Goal: Task Accomplishment & Management: Manage account settings

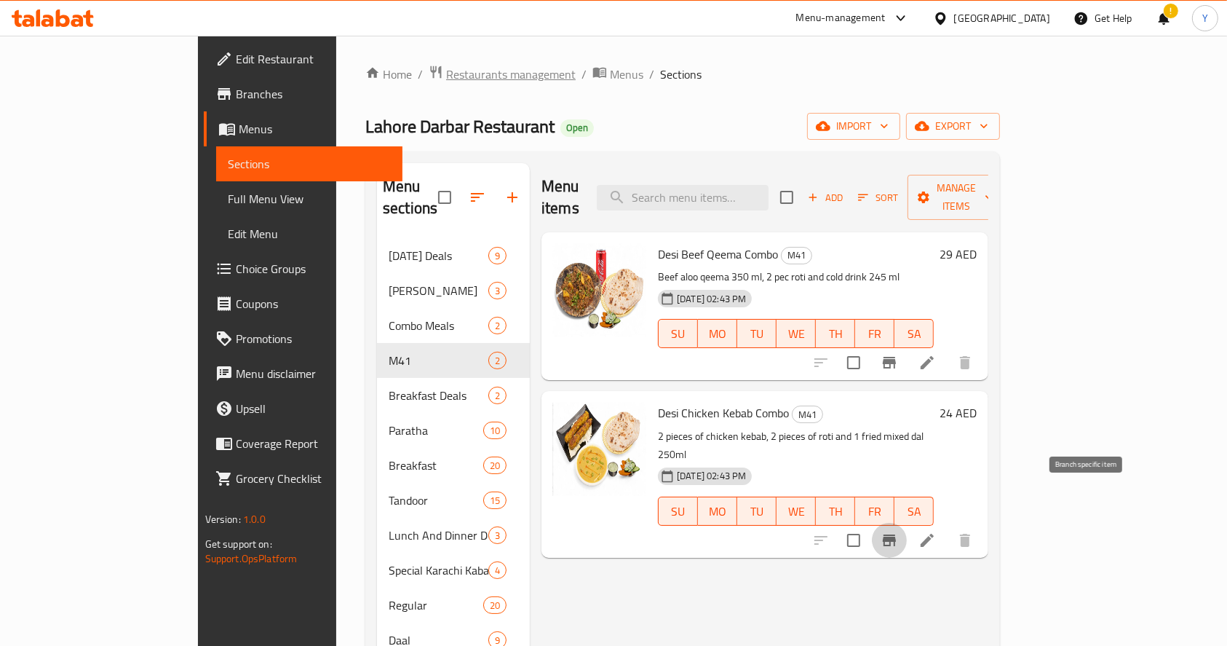
click at [446, 76] on span "Restaurants management" at bounding box center [511, 74] width 130 height 17
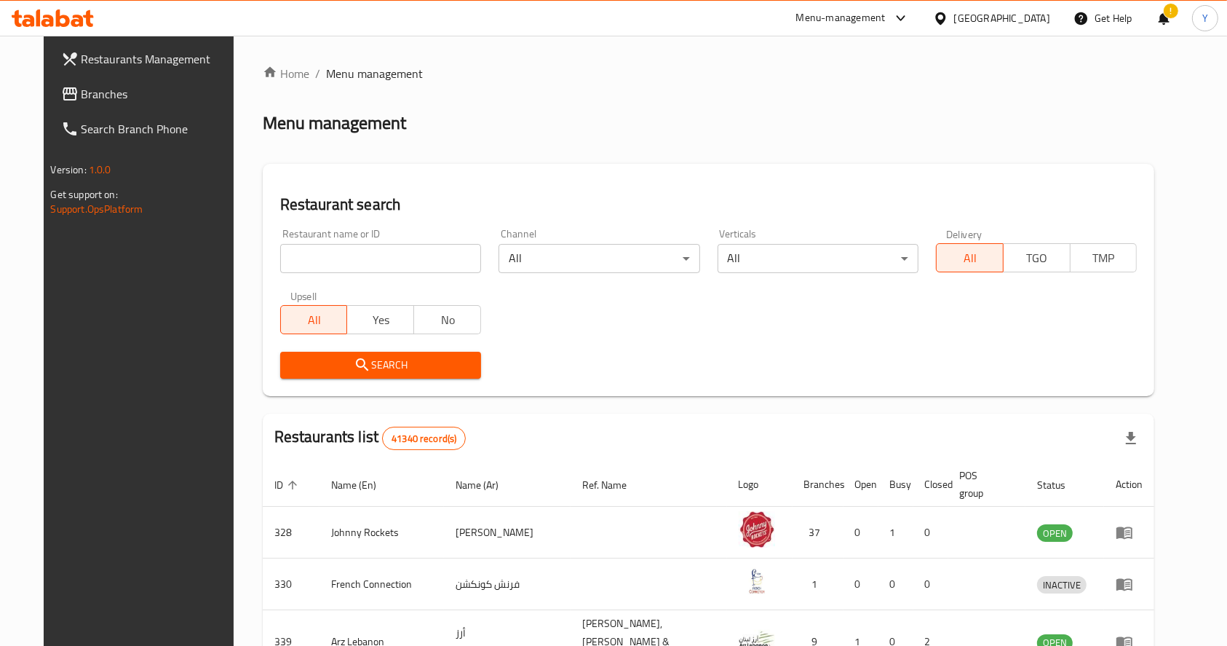
click at [379, 261] on input "search" at bounding box center [380, 258] width 201 height 29
type input "kashmir point"
click button "Search" at bounding box center [380, 365] width 201 height 27
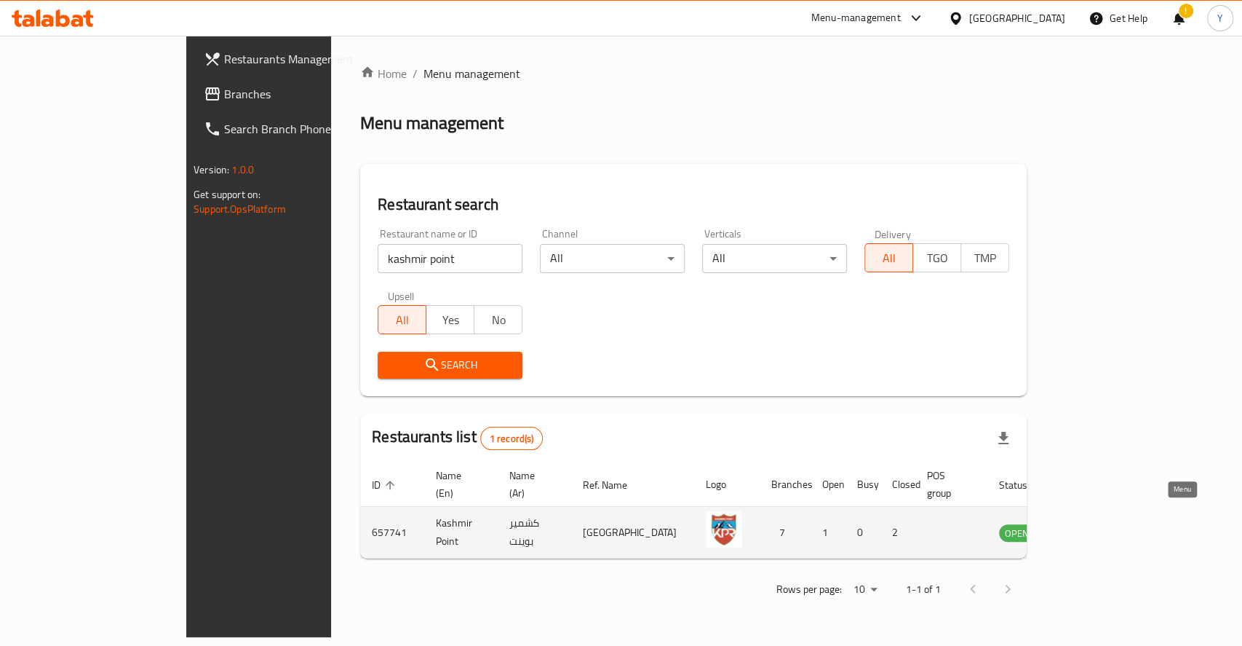
click at [1093, 527] on icon "enhanced table" at bounding box center [1085, 533] width 16 height 12
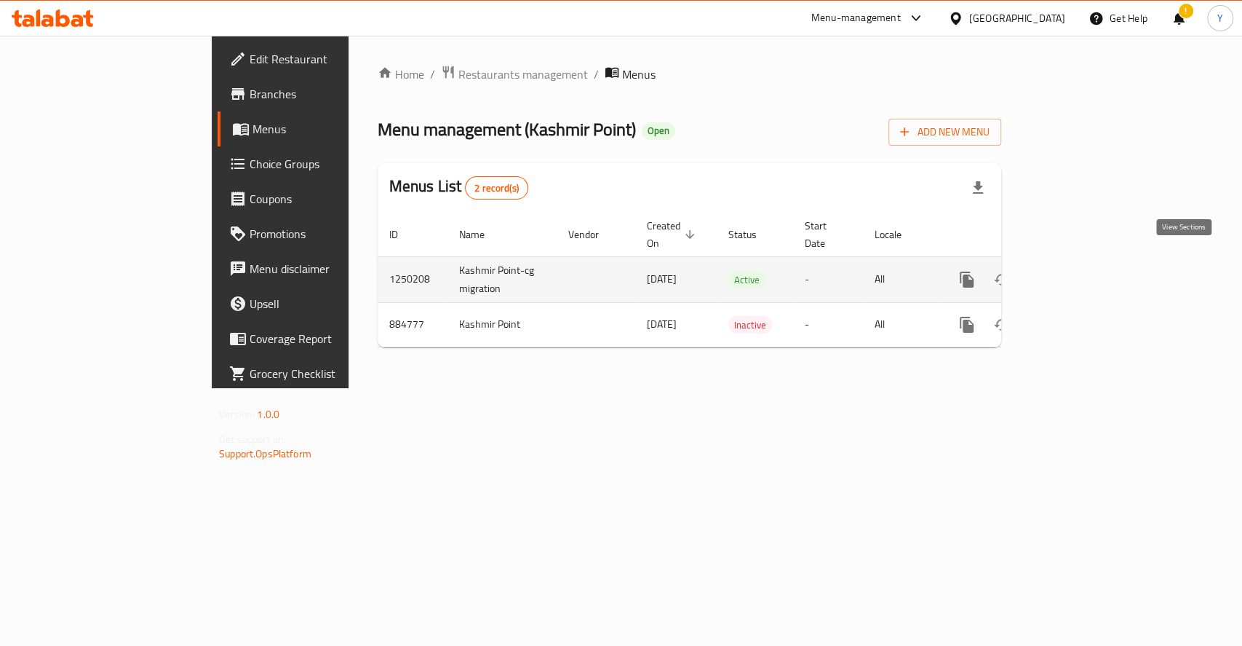
click at [1090, 271] on link "enhanced table" at bounding box center [1072, 279] width 35 height 35
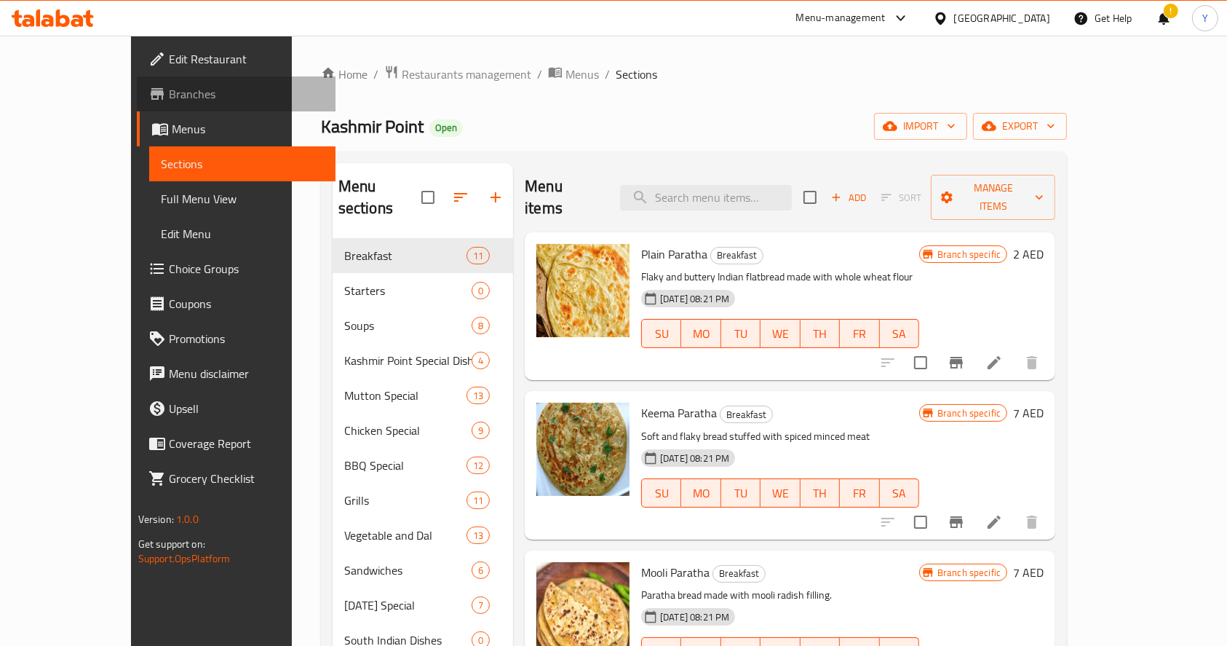
click at [169, 90] on span "Branches" at bounding box center [247, 93] width 156 height 17
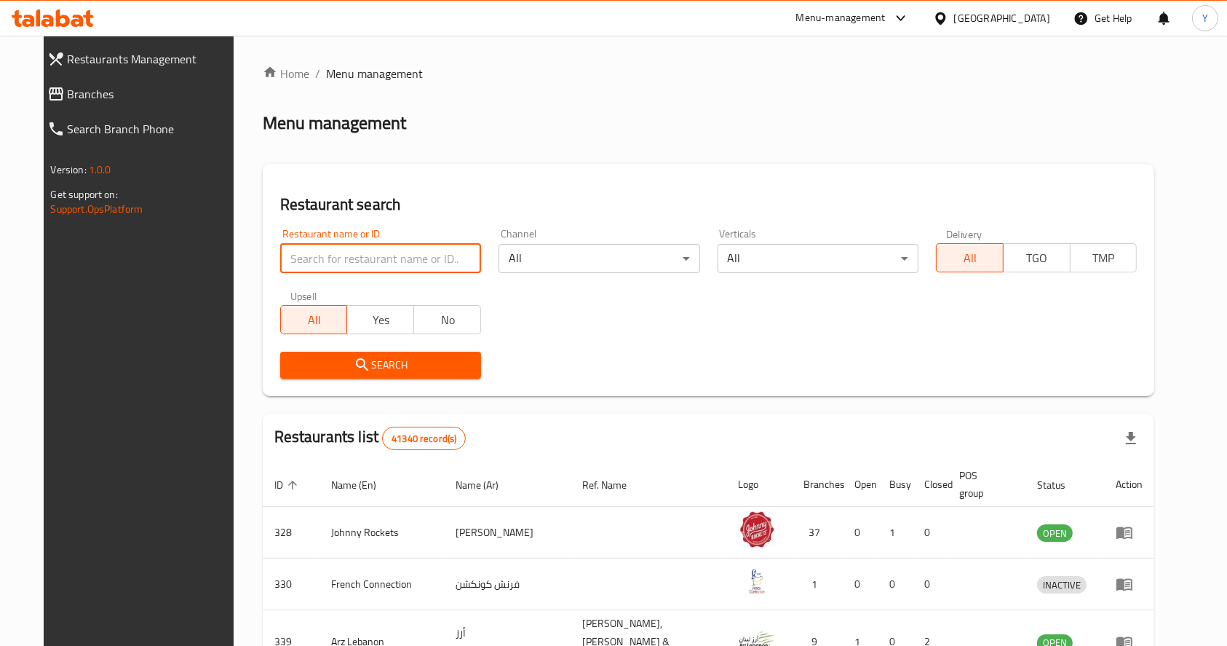
click at [430, 253] on input "search" at bounding box center [380, 258] width 201 height 29
type input "lahore darbar"
click button "Search" at bounding box center [380, 365] width 201 height 27
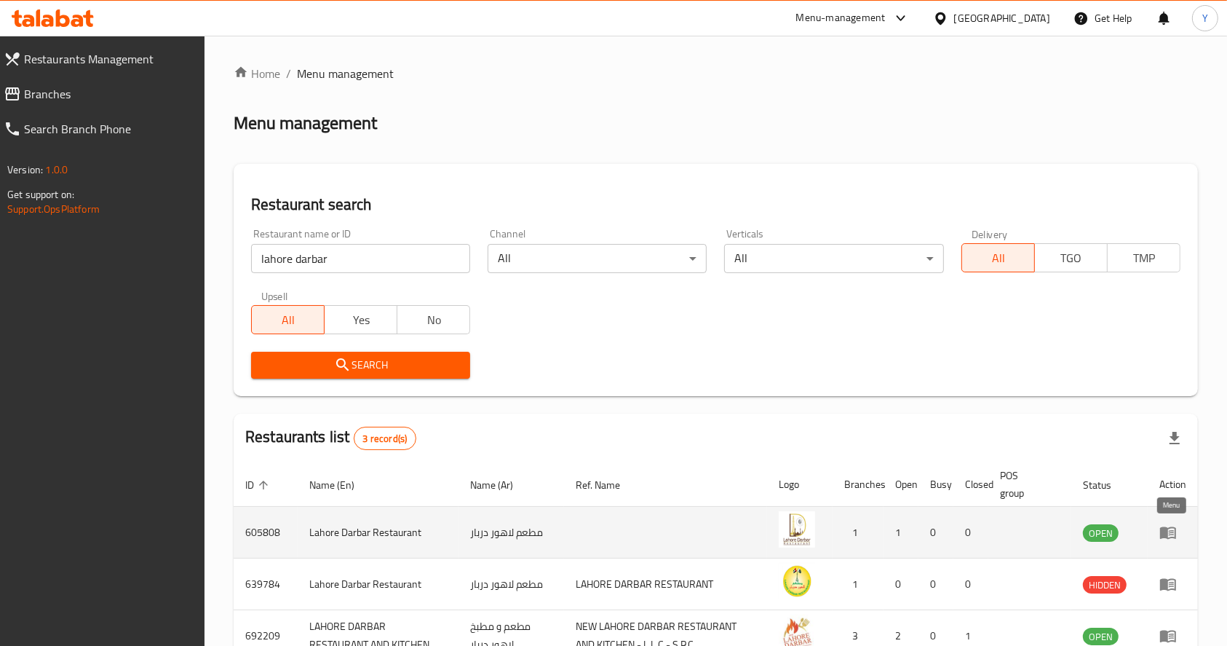
click at [1165, 540] on icon "enhanced table" at bounding box center [1168, 531] width 17 height 17
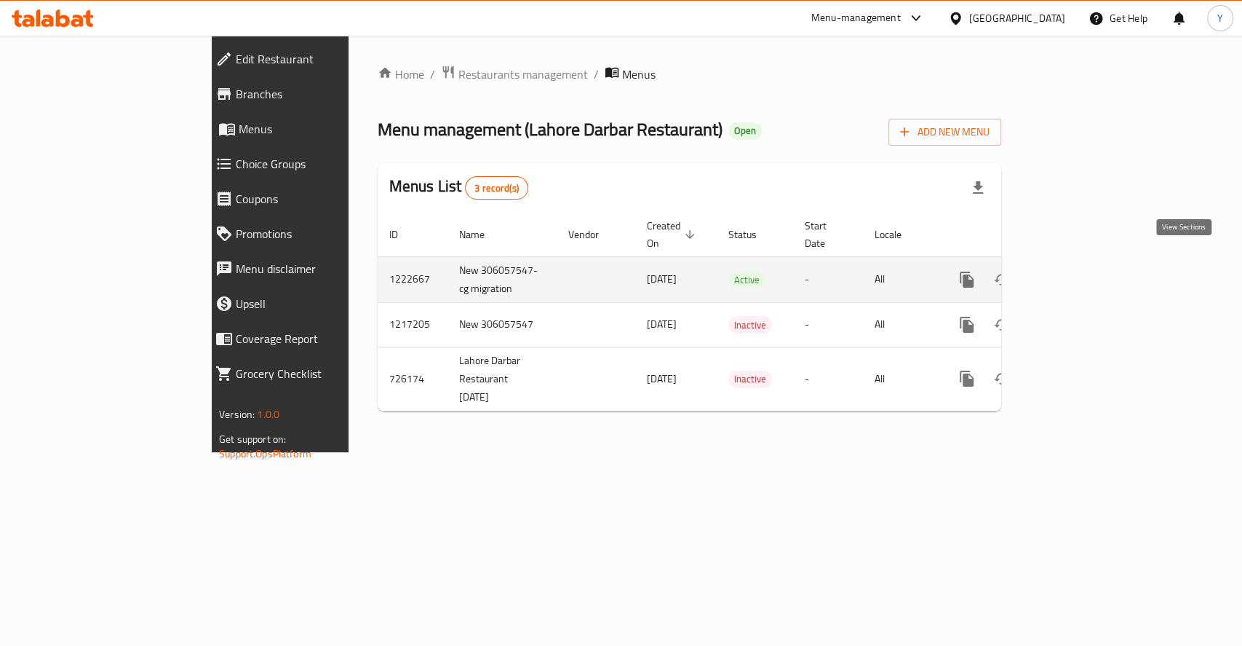
click at [1090, 277] on link "enhanced table" at bounding box center [1072, 279] width 35 height 35
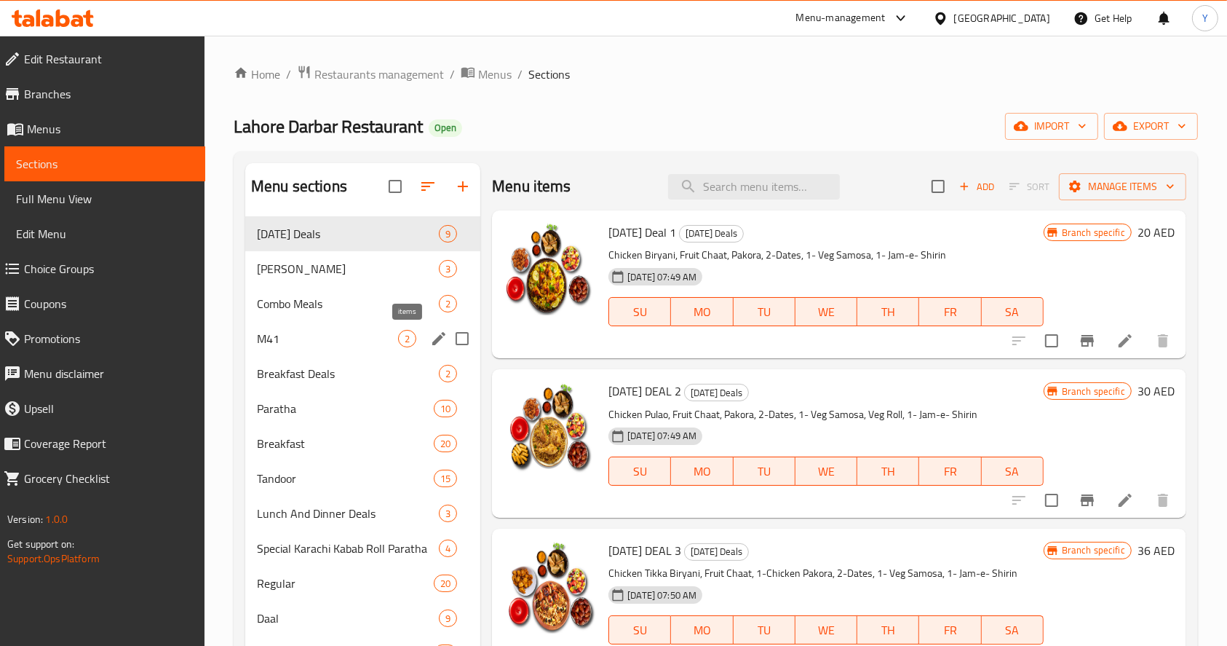
click at [390, 343] on span "M41" at bounding box center [327, 338] width 141 height 17
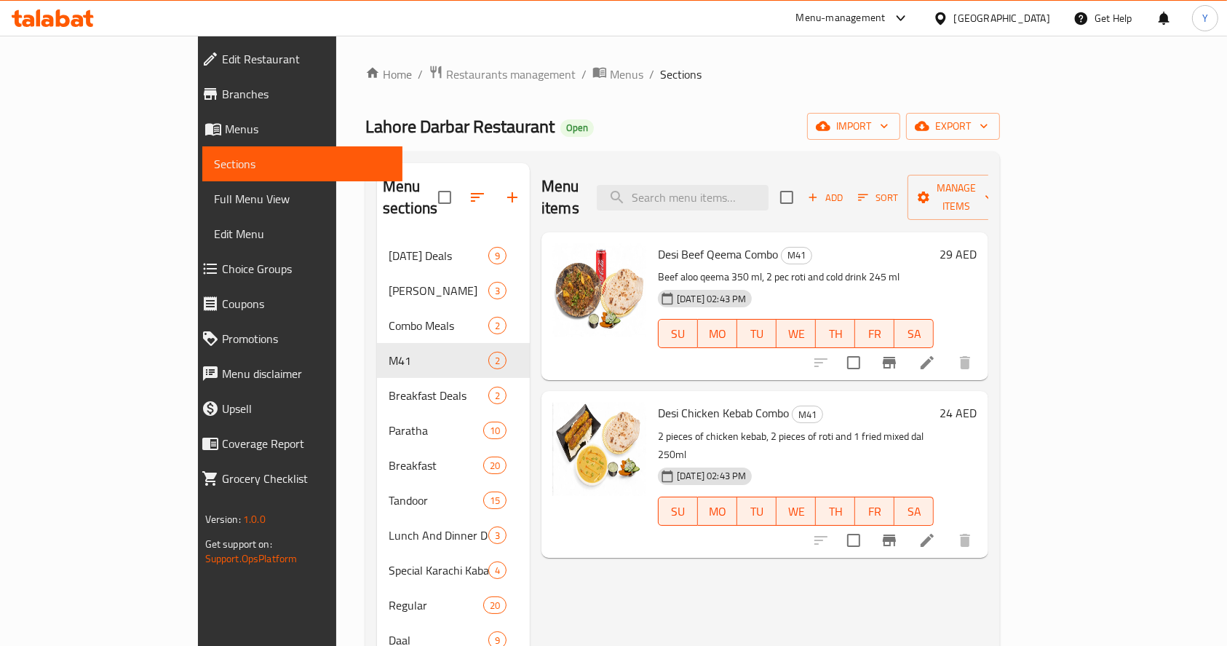
click at [898, 531] on icon "Branch-specific-item" at bounding box center [889, 539] width 17 height 17
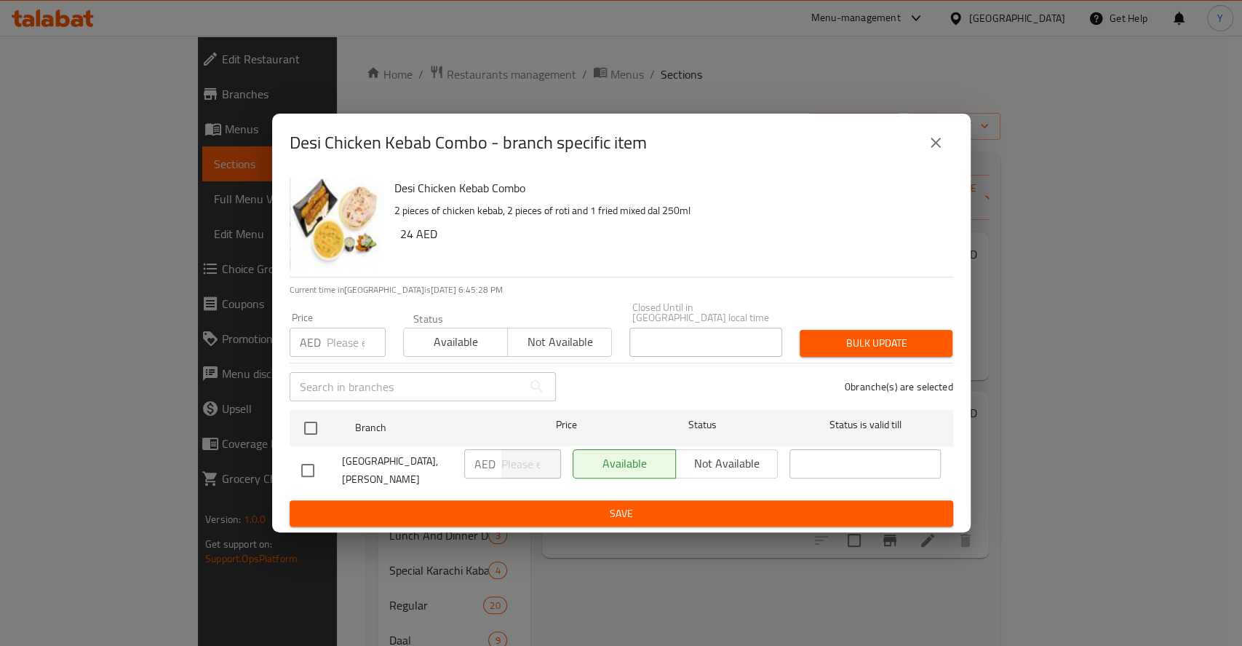
click at [1084, 496] on div "Desi Chicken Kebab Combo - branch specific item Desi Chicken Kebab Combo 2 piec…" at bounding box center [621, 323] width 1242 height 646
click at [935, 135] on icon "close" at bounding box center [935, 142] width 17 height 17
